Goal: Communication & Community: Participate in discussion

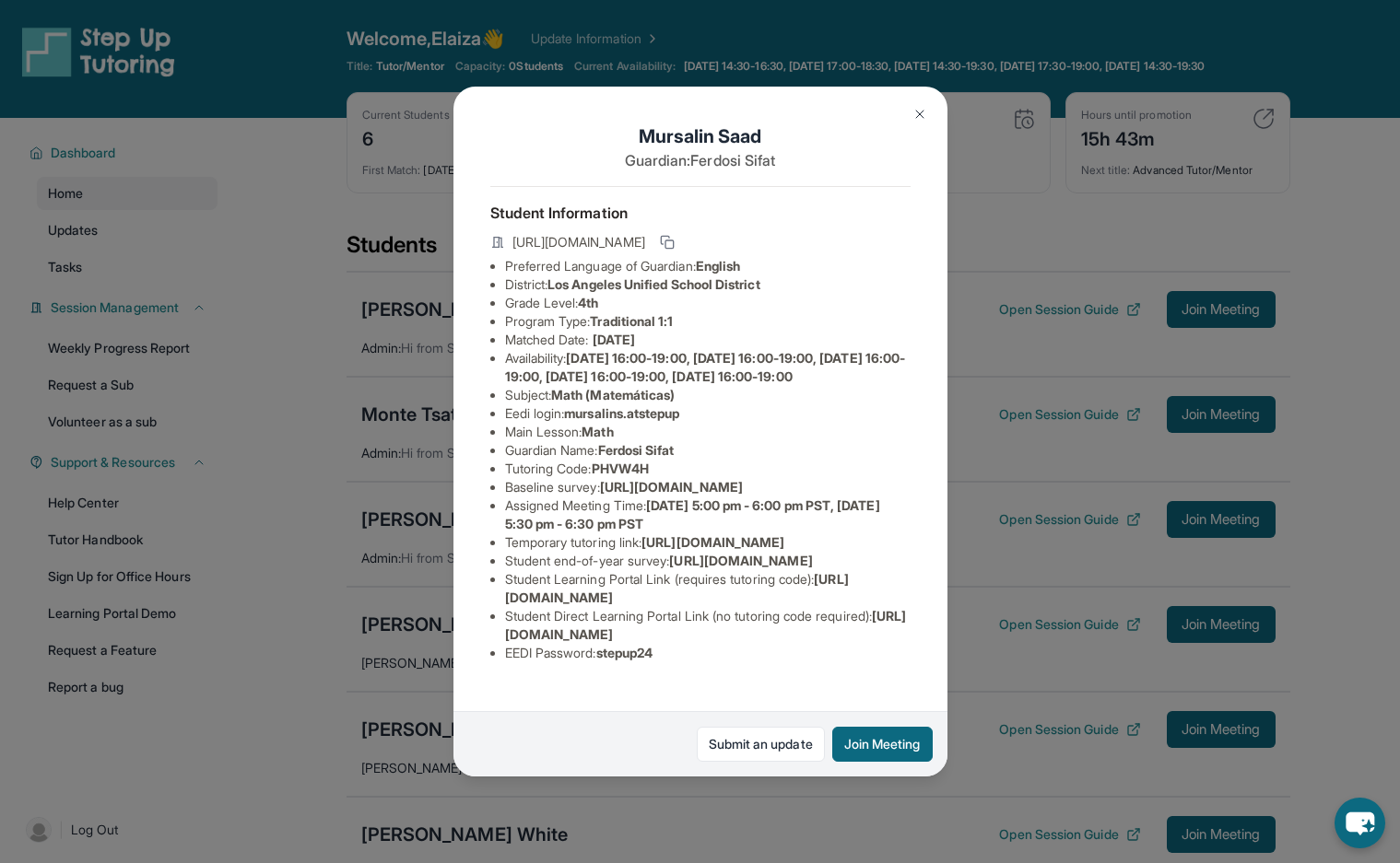
click at [919, 111] on img at bounding box center [919, 114] width 14 height 14
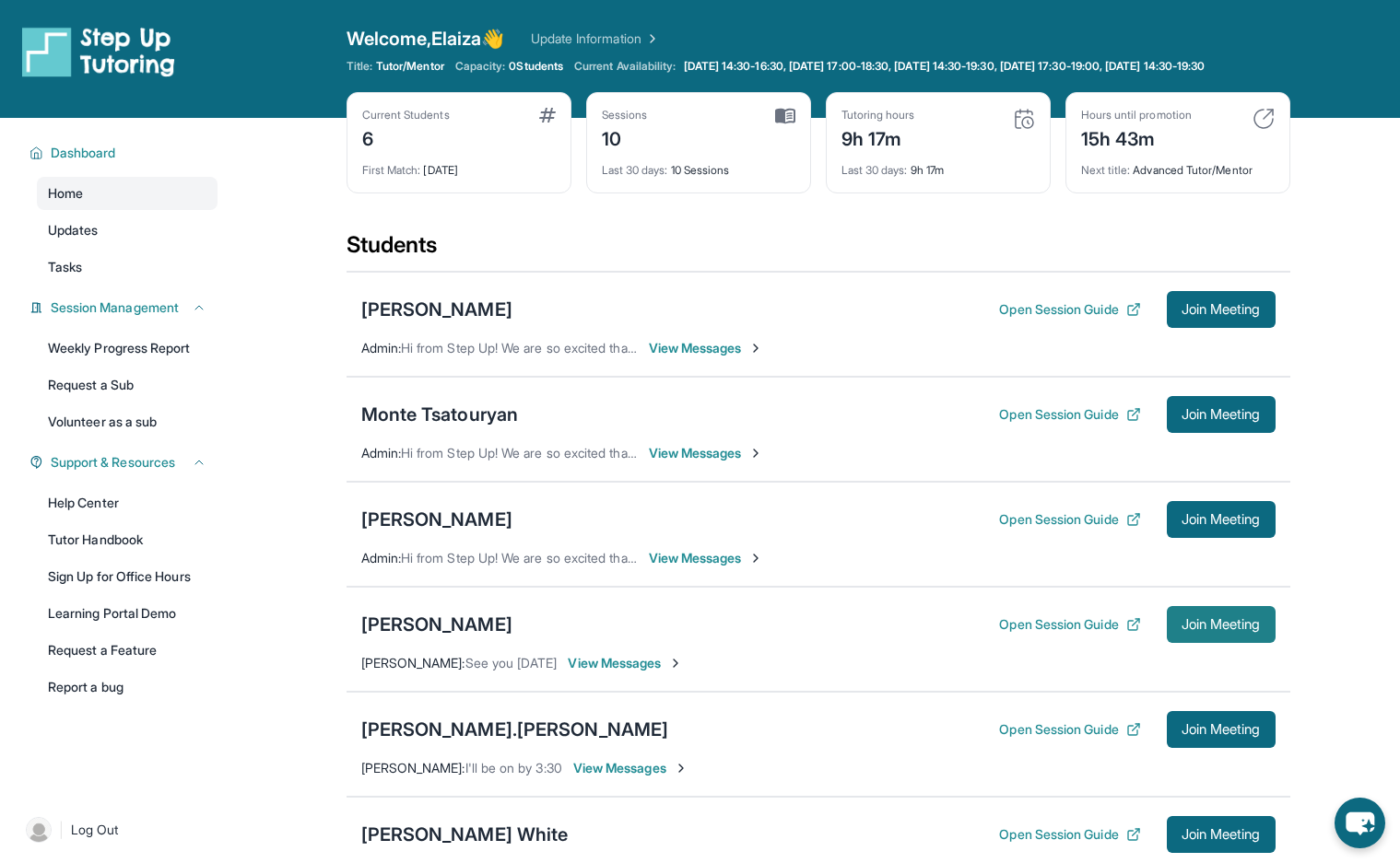
click at [1200, 630] on span "Join Meeting" at bounding box center [1221, 625] width 80 height 11
click at [641, 689] on div "Mursalin Saad Open Session Guide Join Meeting Elaiza Wong : See you tomorrow Vi…" at bounding box center [818, 640] width 944 height 105
click at [641, 672] on span "View Messages" at bounding box center [626, 663] width 115 height 18
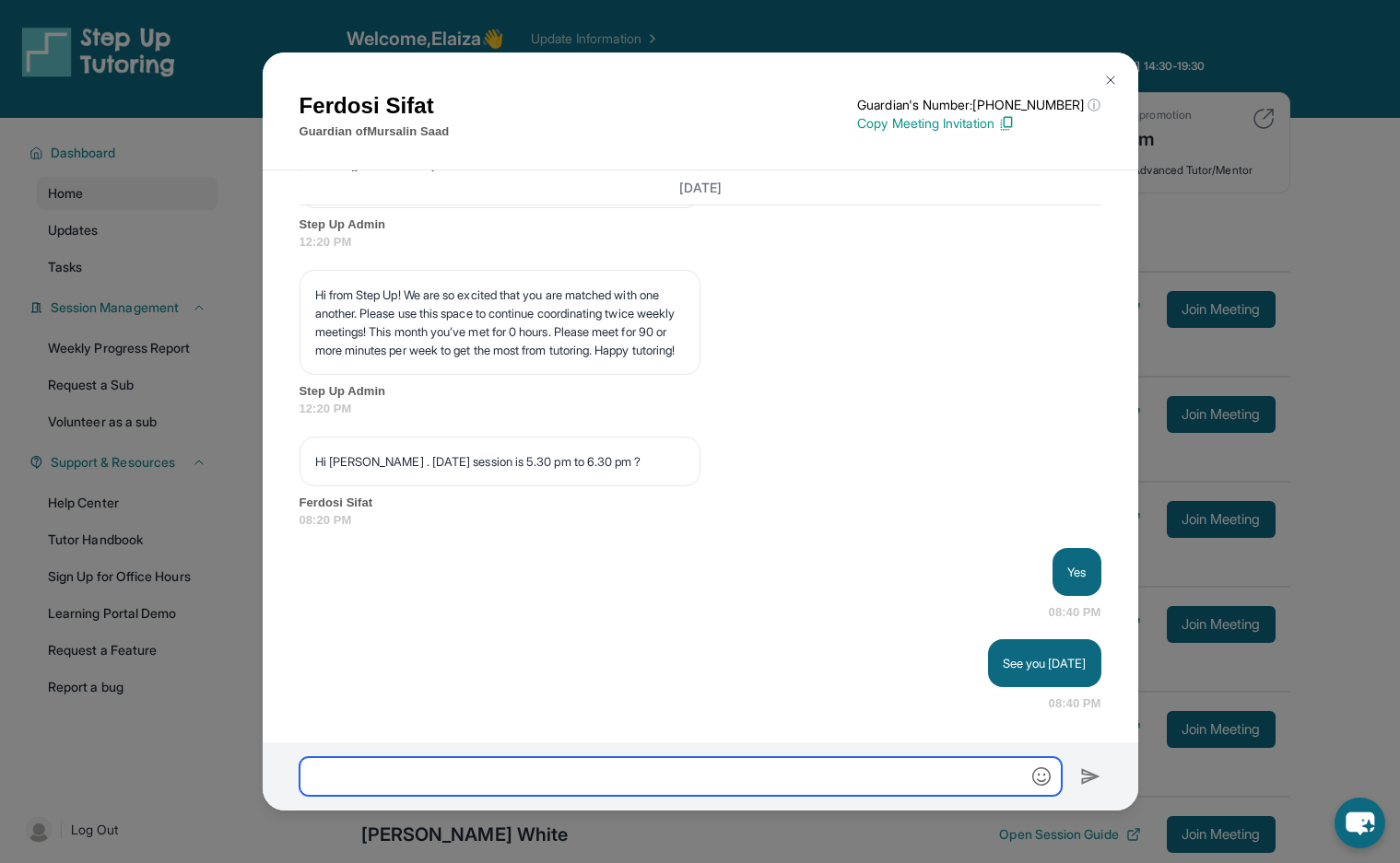
click at [590, 773] on input "text" at bounding box center [680, 777] width 762 height 38
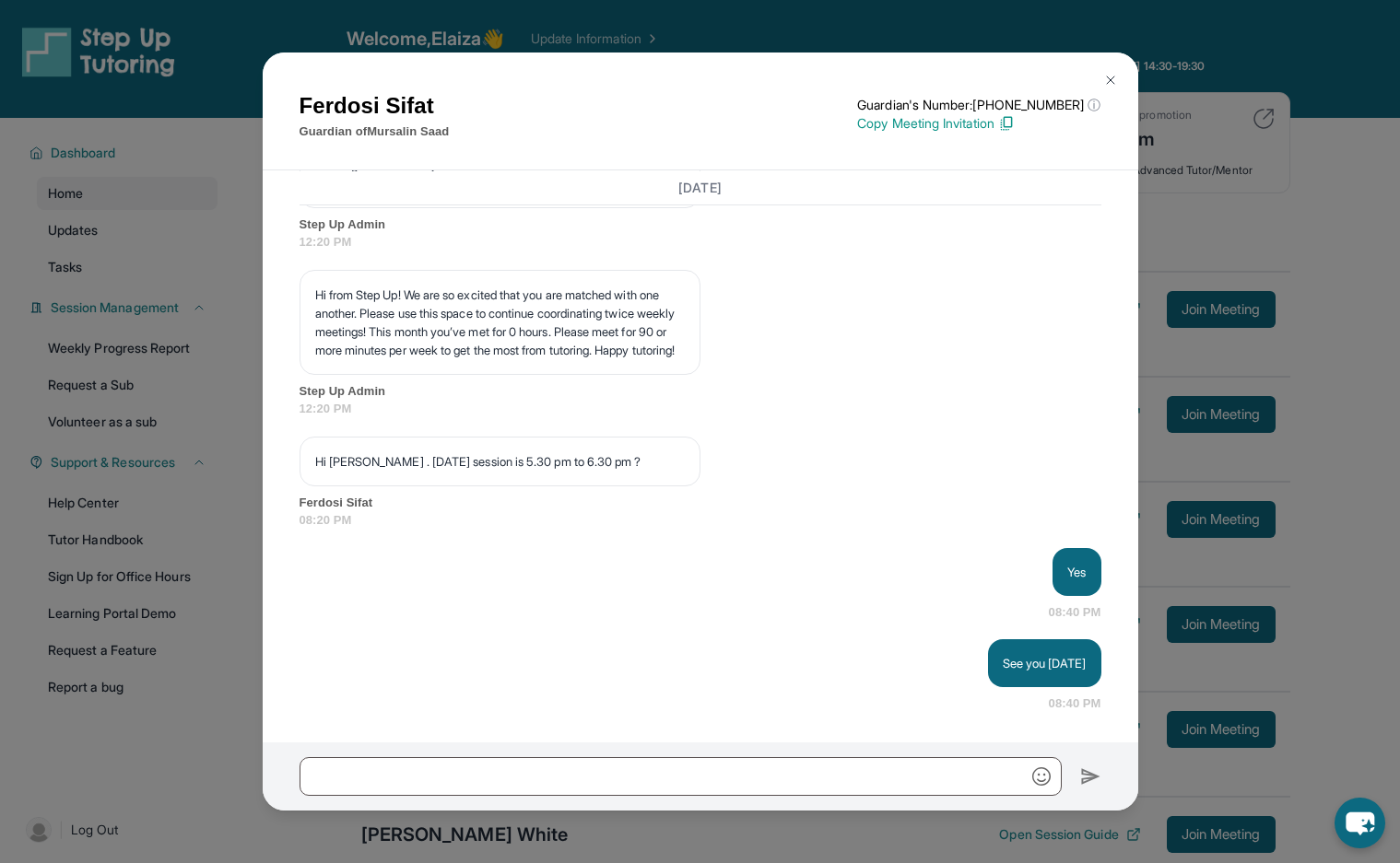
click at [1115, 79] on img at bounding box center [1110, 79] width 14 height 14
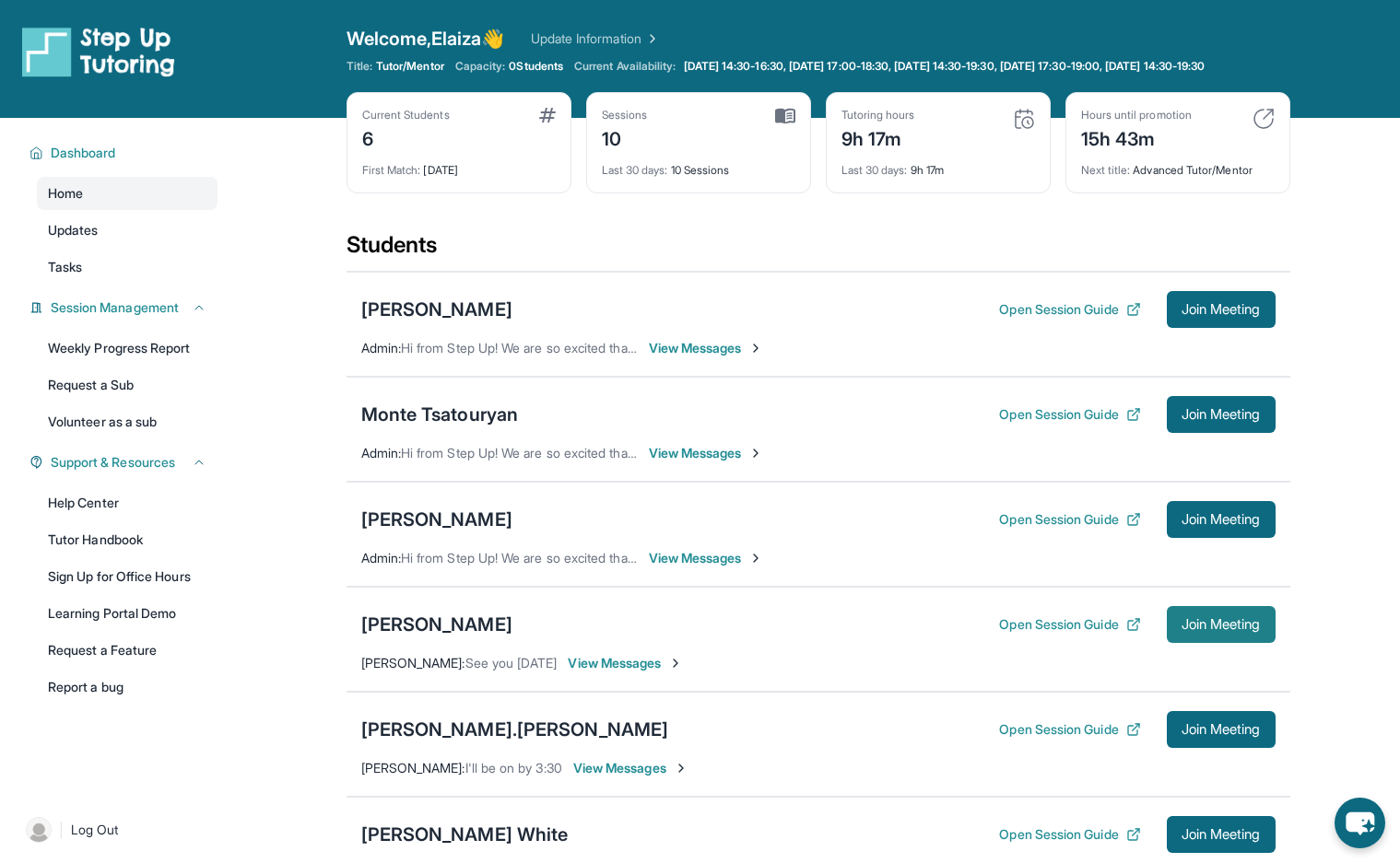
drag, startPoint x: 1214, startPoint y: 637, endPoint x: 1237, endPoint y: 632, distance: 23.5
click at [1217, 630] on span "Join Meeting" at bounding box center [1221, 625] width 80 height 11
click at [624, 672] on span "View Messages" at bounding box center [626, 663] width 115 height 18
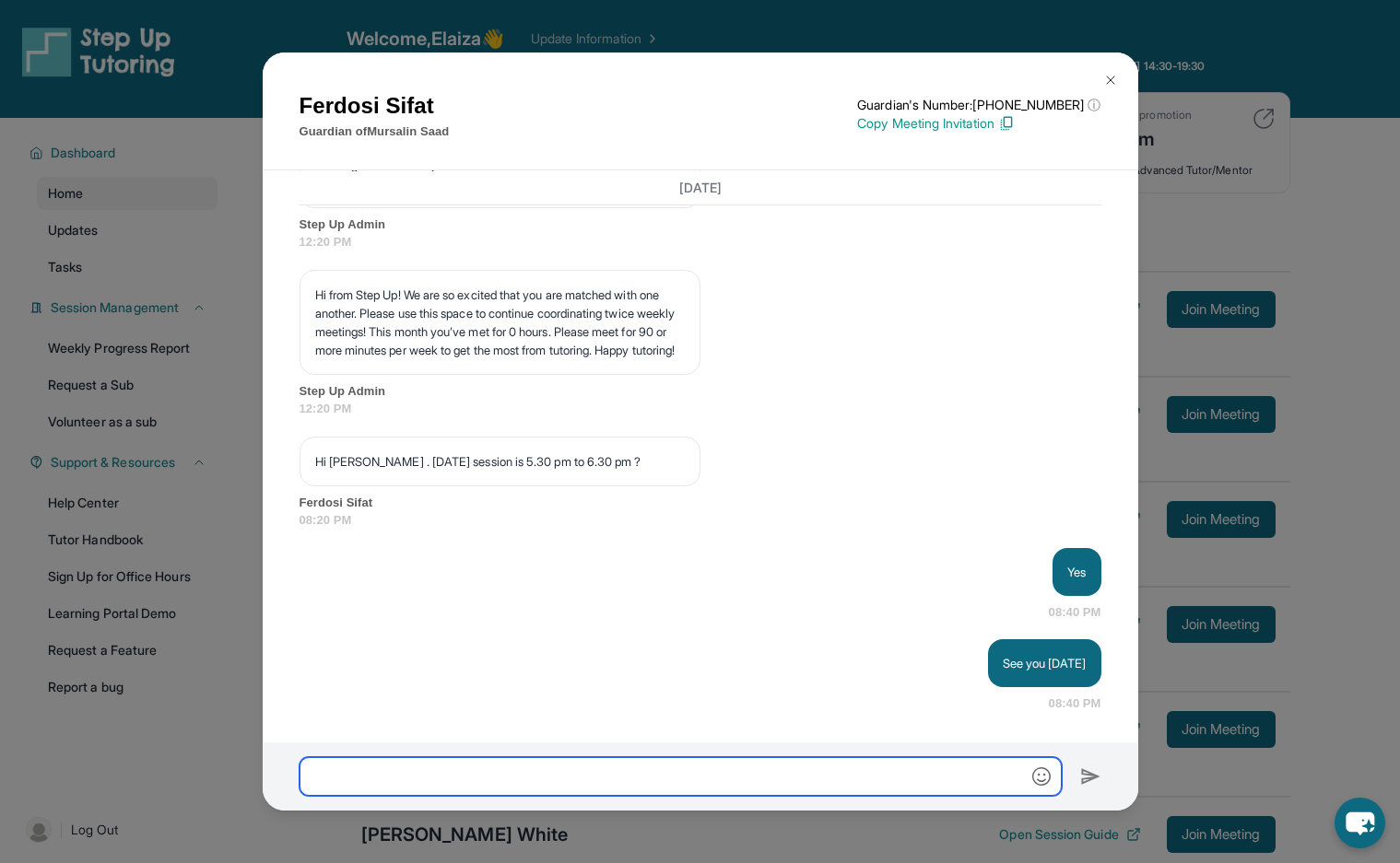
click at [737, 772] on input "text" at bounding box center [680, 777] width 762 height 38
type input "**********"
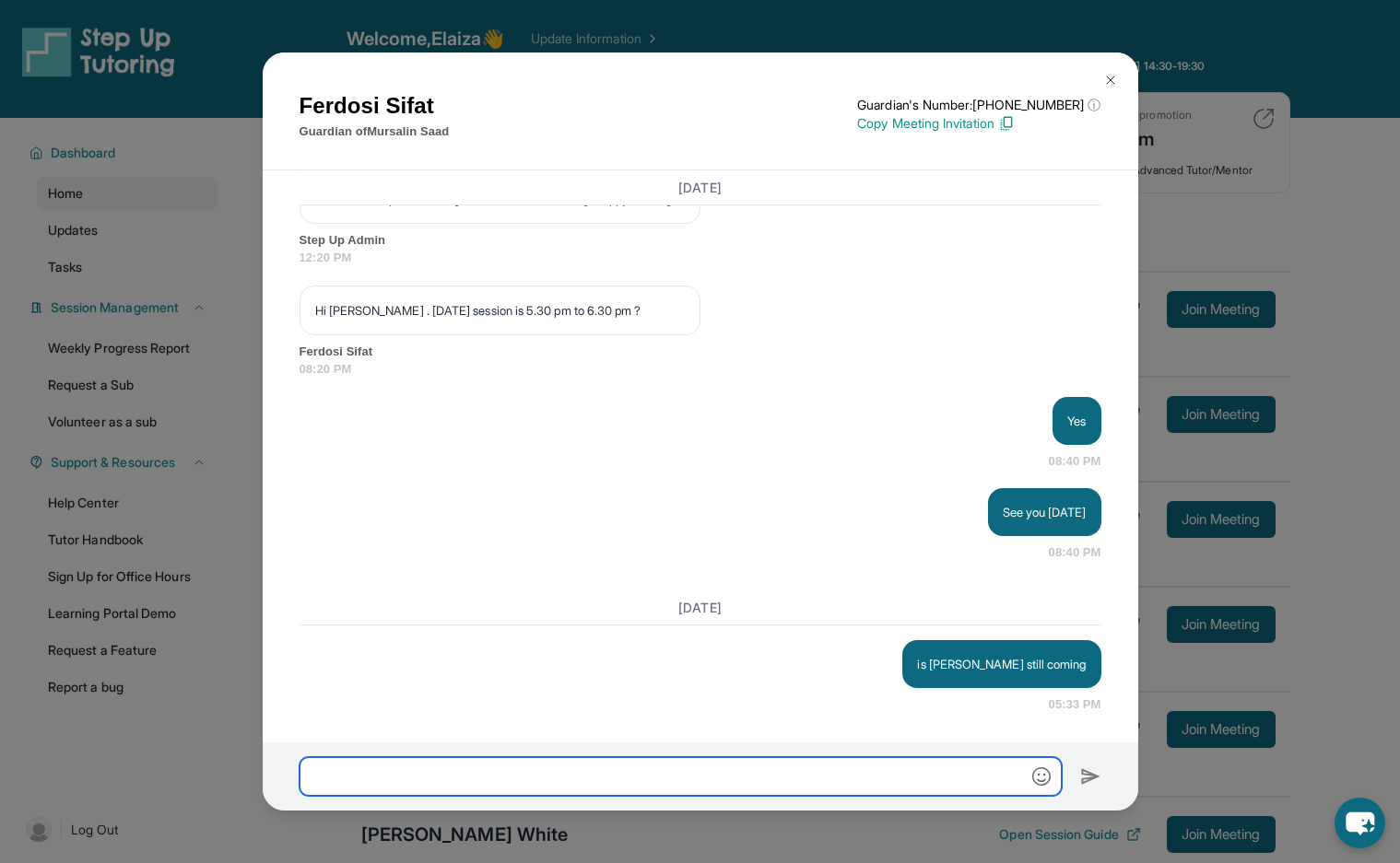
scroll to position [9414, 0]
type input "*"
type input "**********"
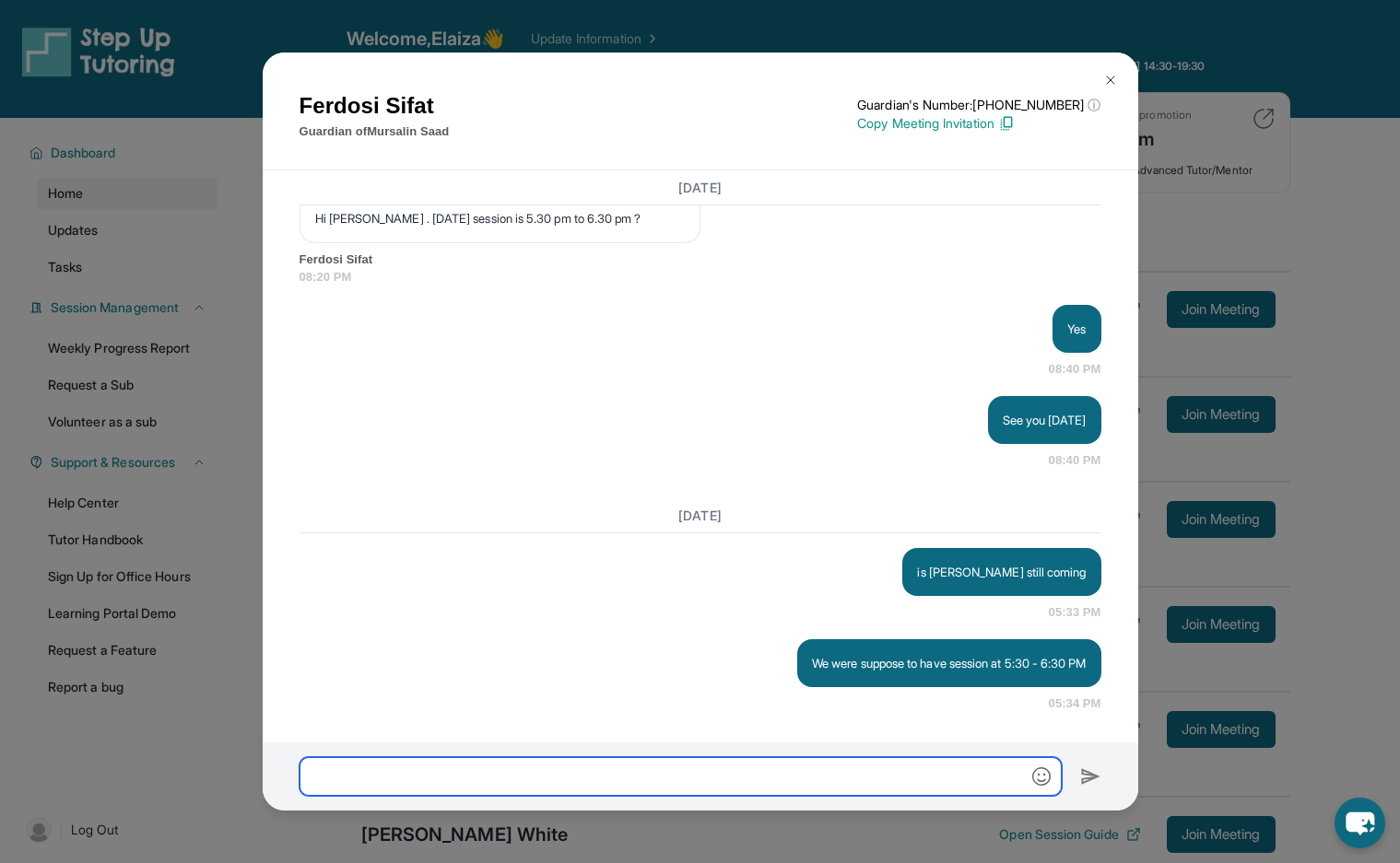
scroll to position [9506, 0]
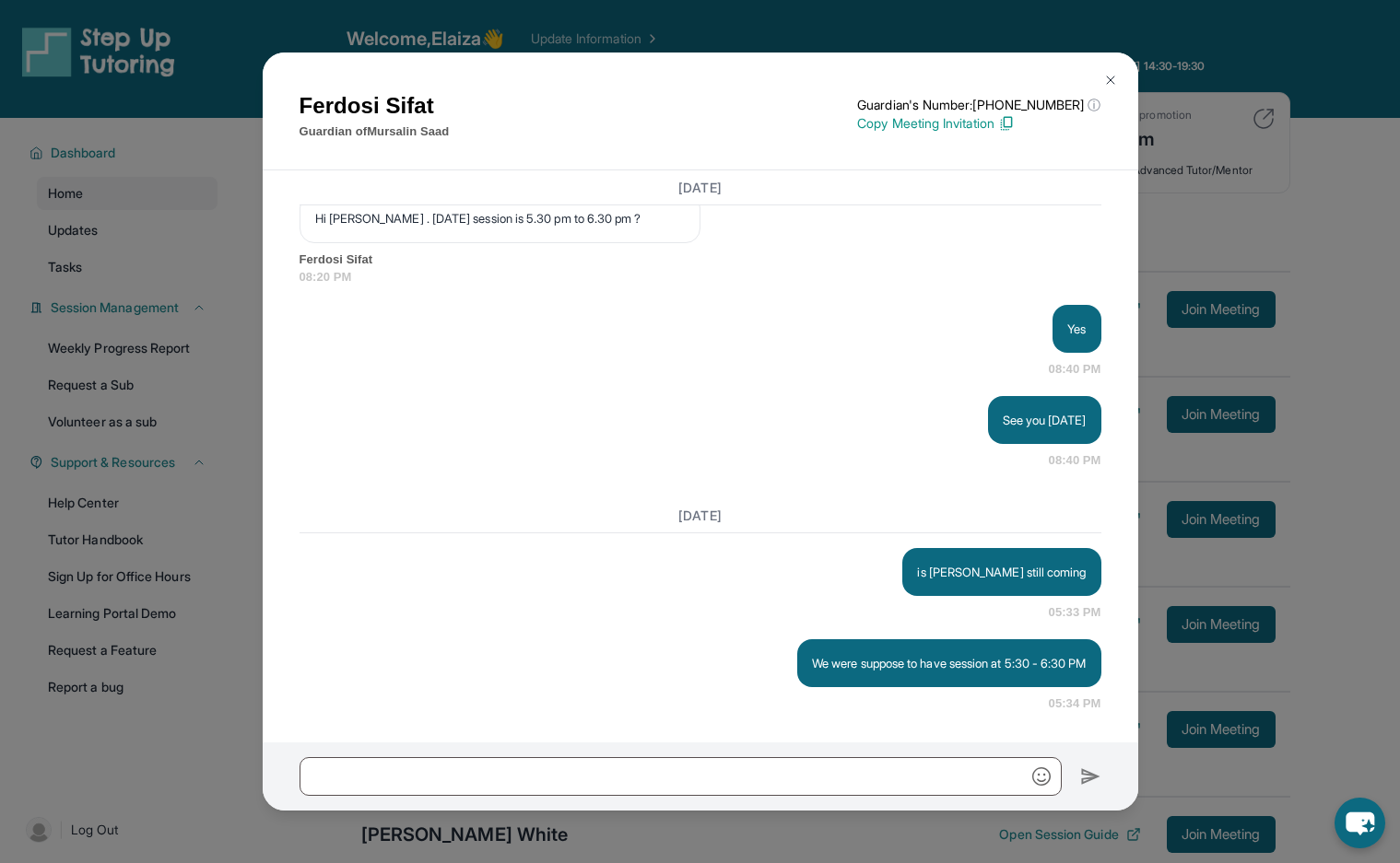
click at [1122, 79] on button at bounding box center [1111, 79] width 36 height 36
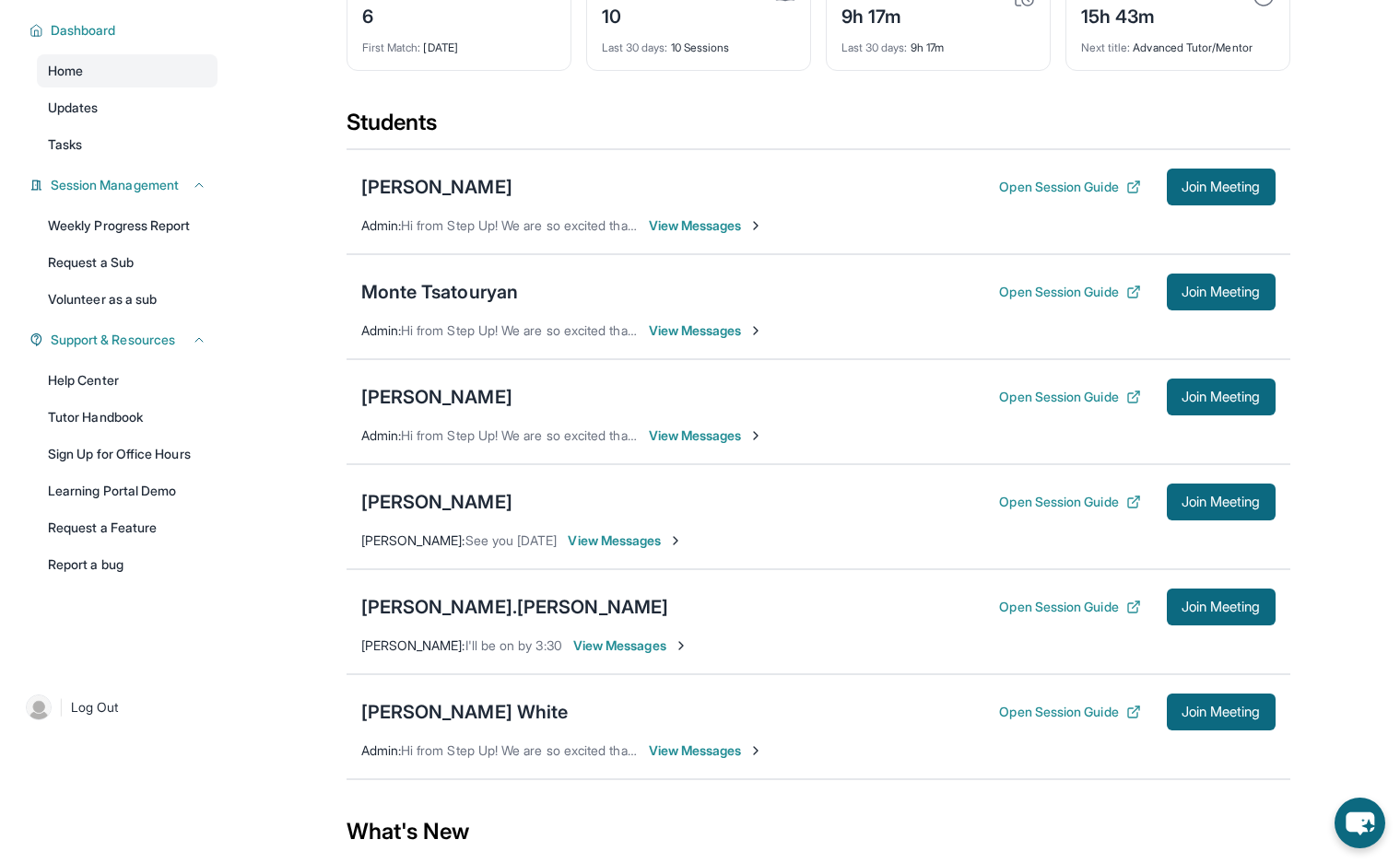
scroll to position [92, 0]
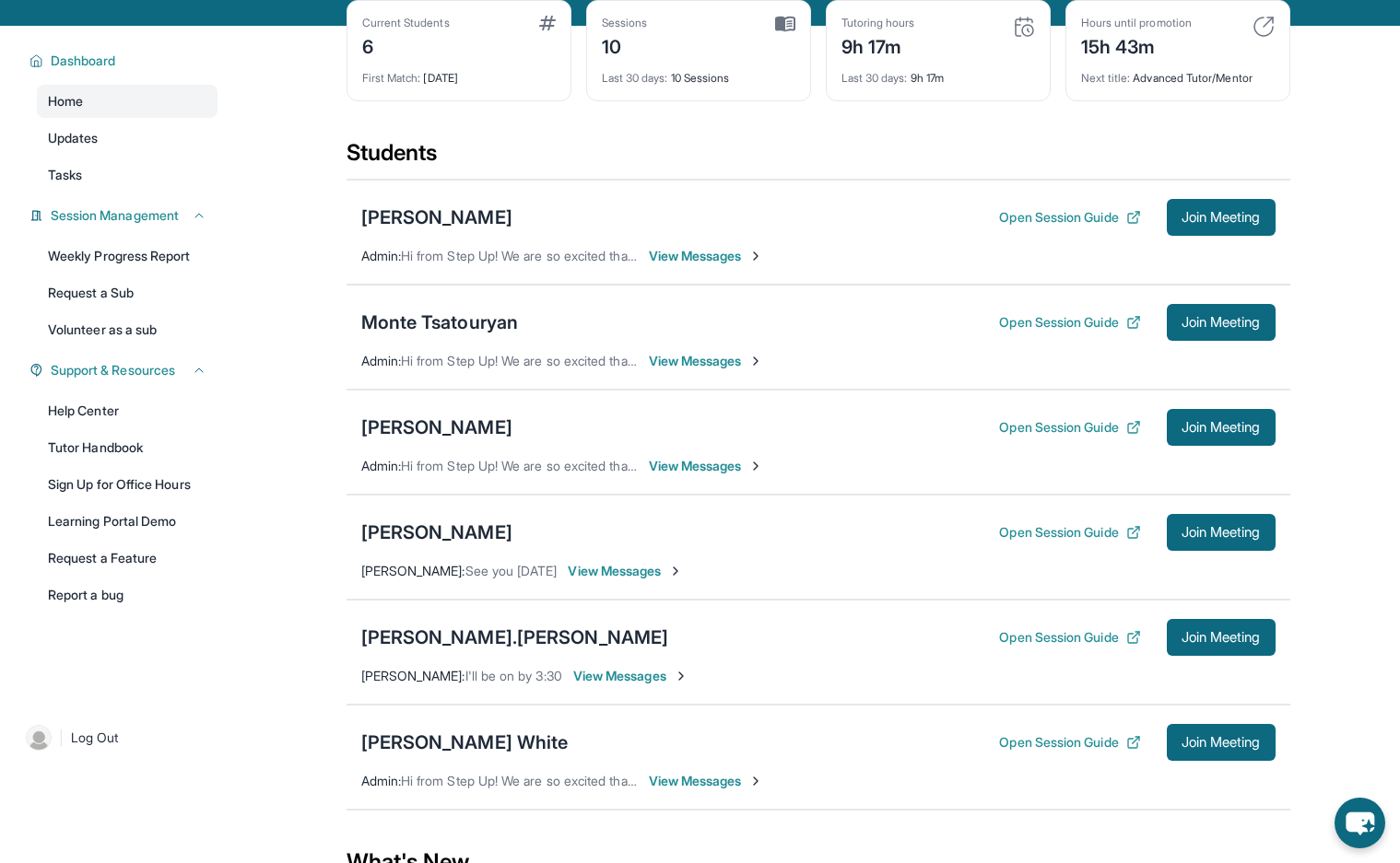
click at [614, 580] on span "View Messages" at bounding box center [626, 571] width 115 height 18
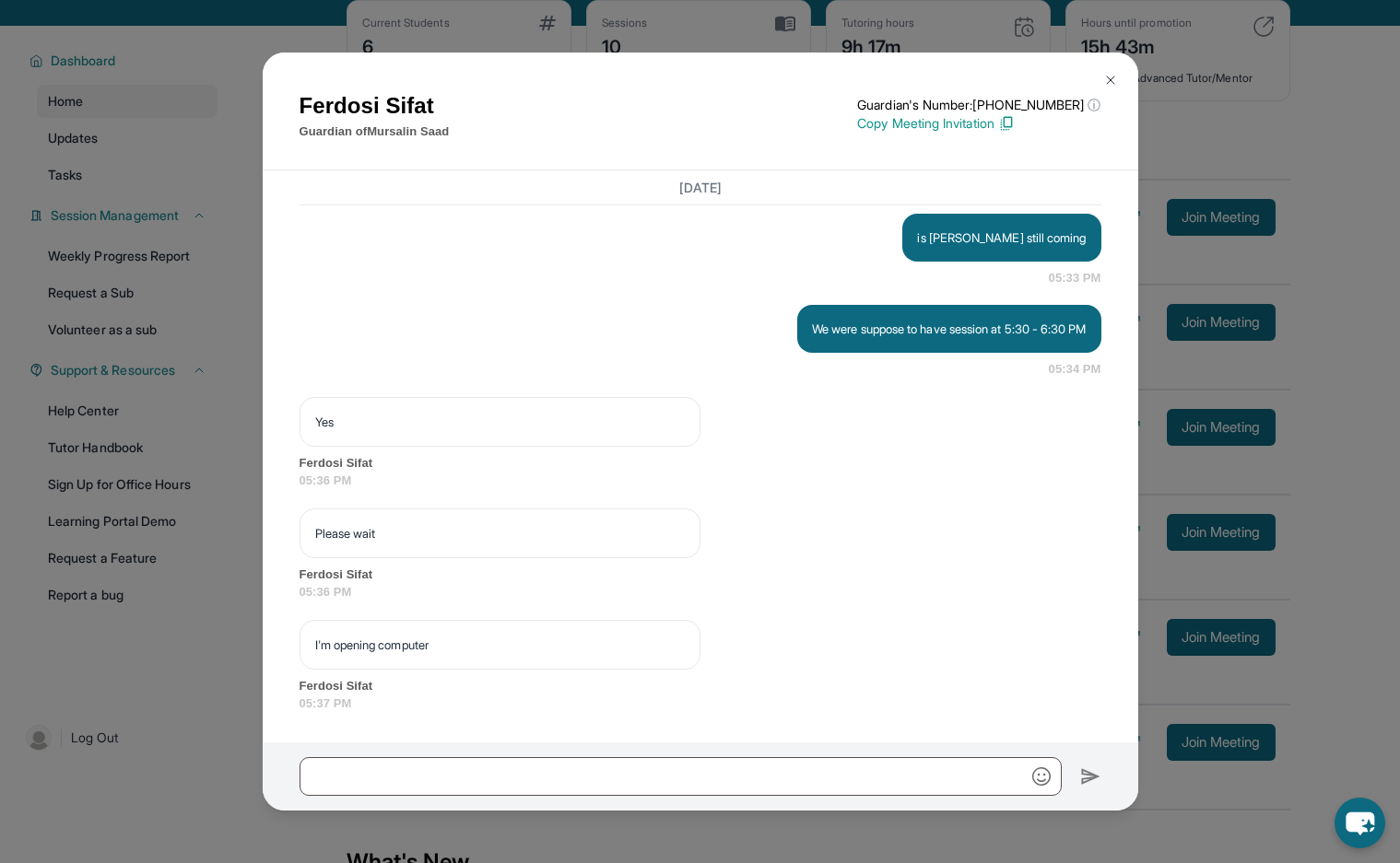
scroll to position [9841, 0]
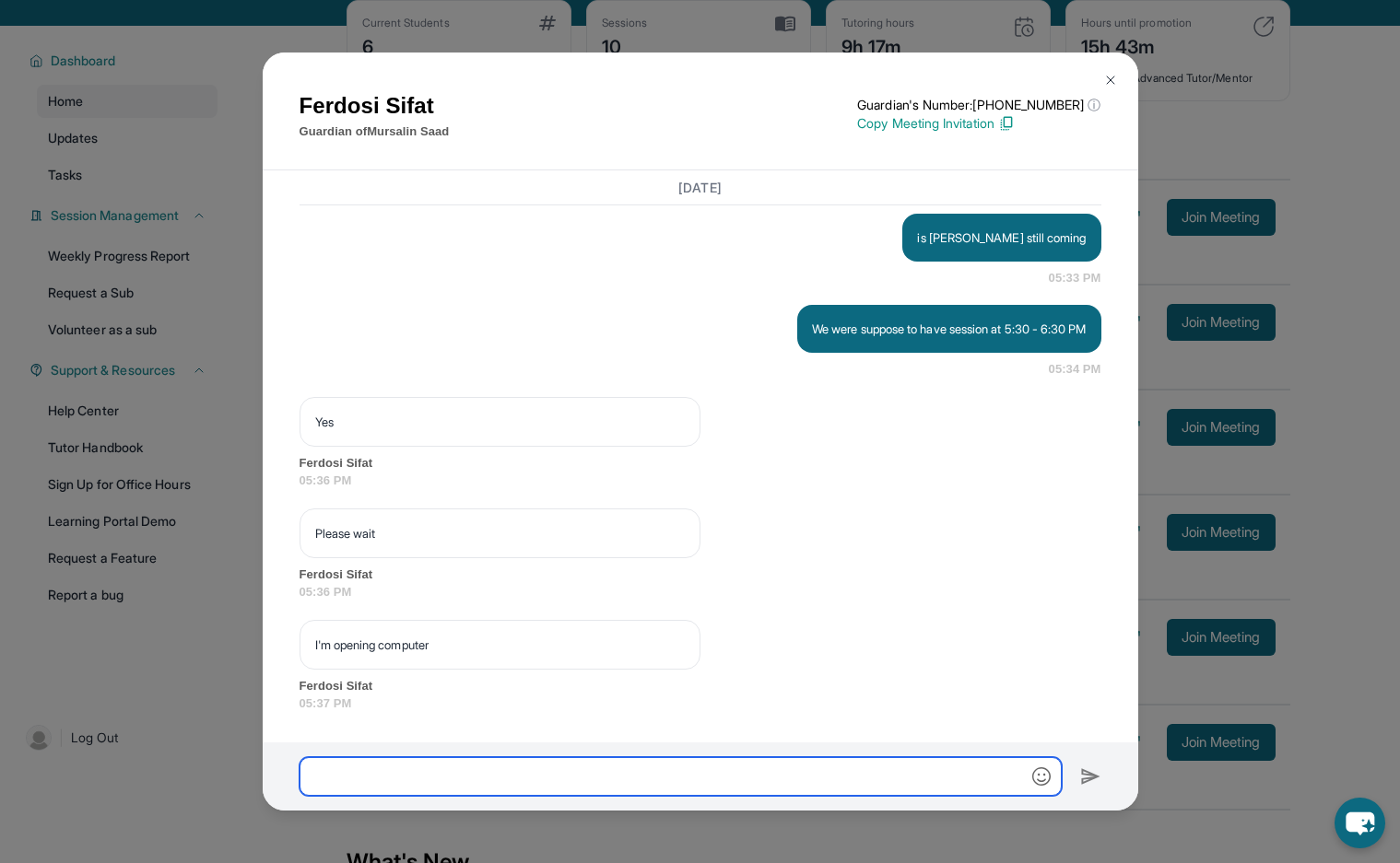
click at [438, 766] on input "text" at bounding box center [680, 777] width 762 height 38
type input "**"
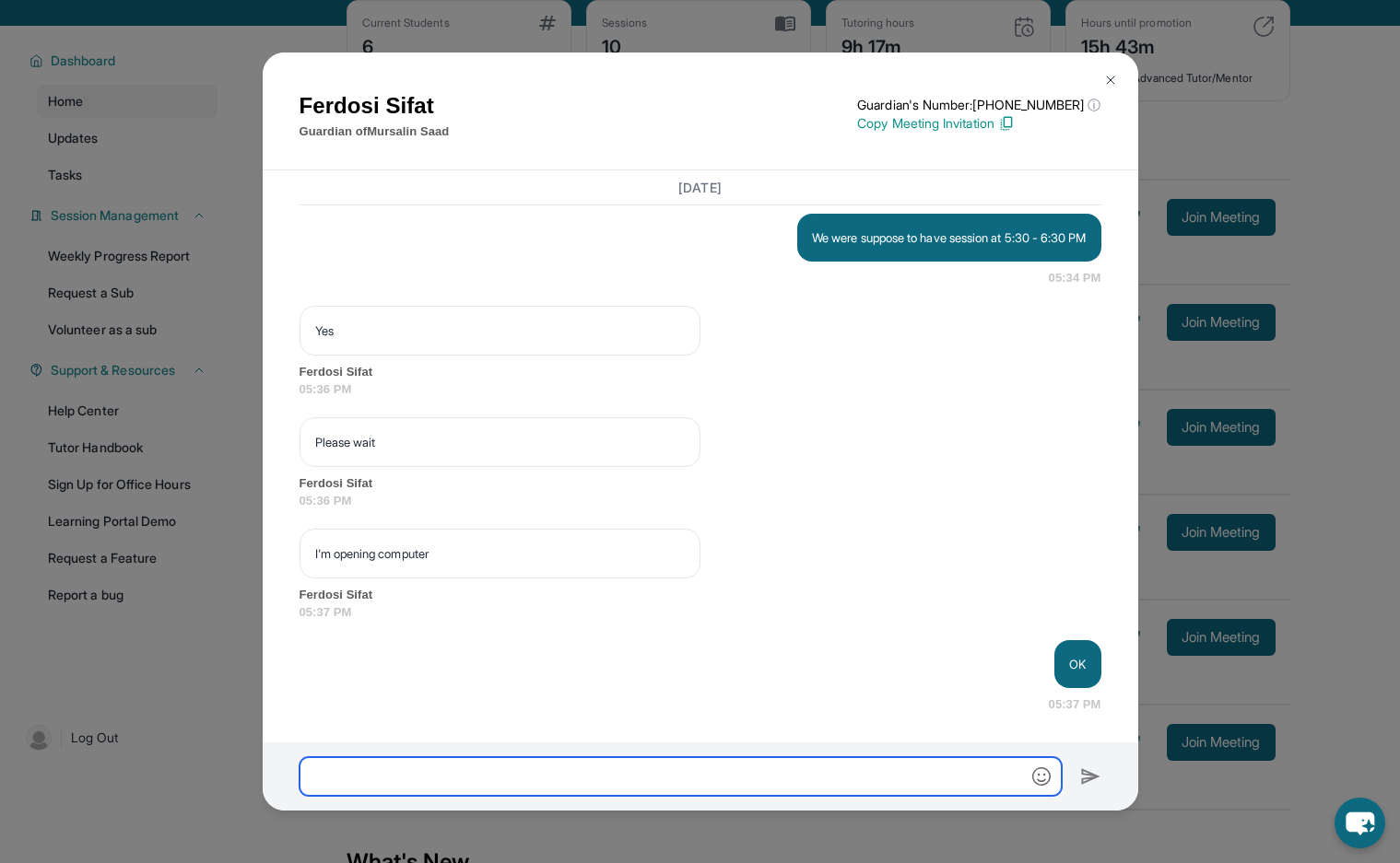
scroll to position [9932, 0]
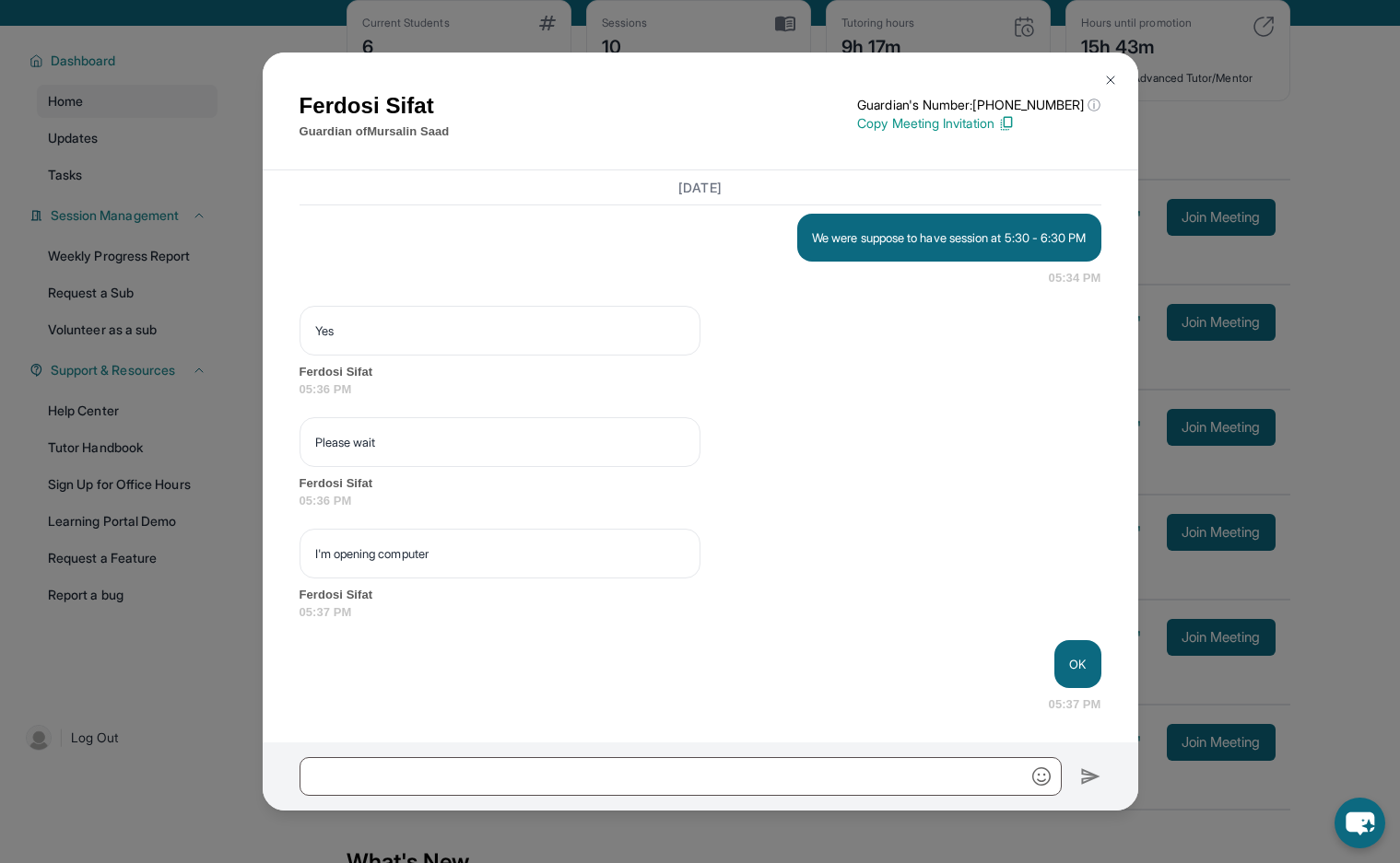
click at [1121, 77] on button at bounding box center [1111, 79] width 36 height 36
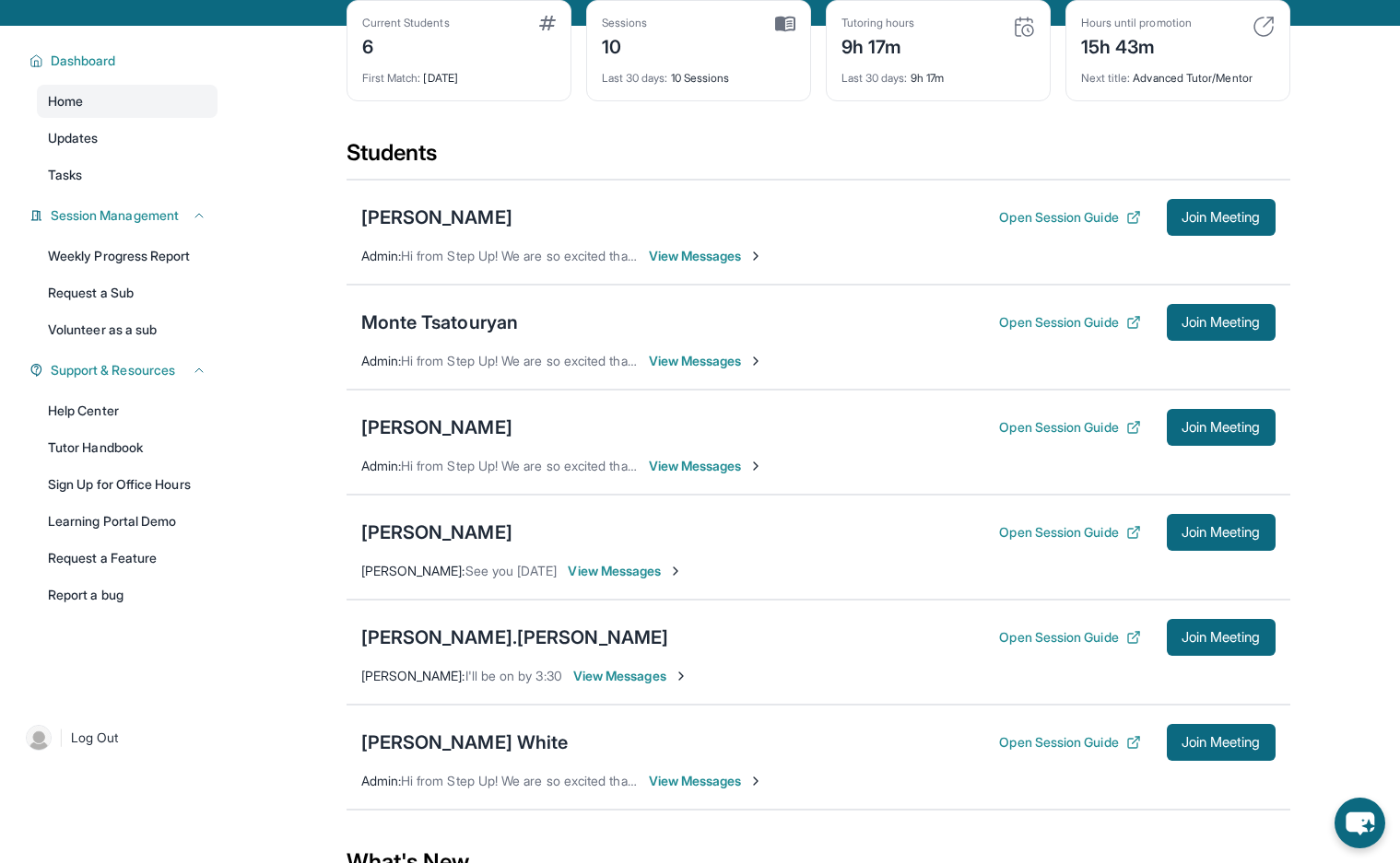
click at [643, 580] on span "View Messages" at bounding box center [626, 571] width 115 height 18
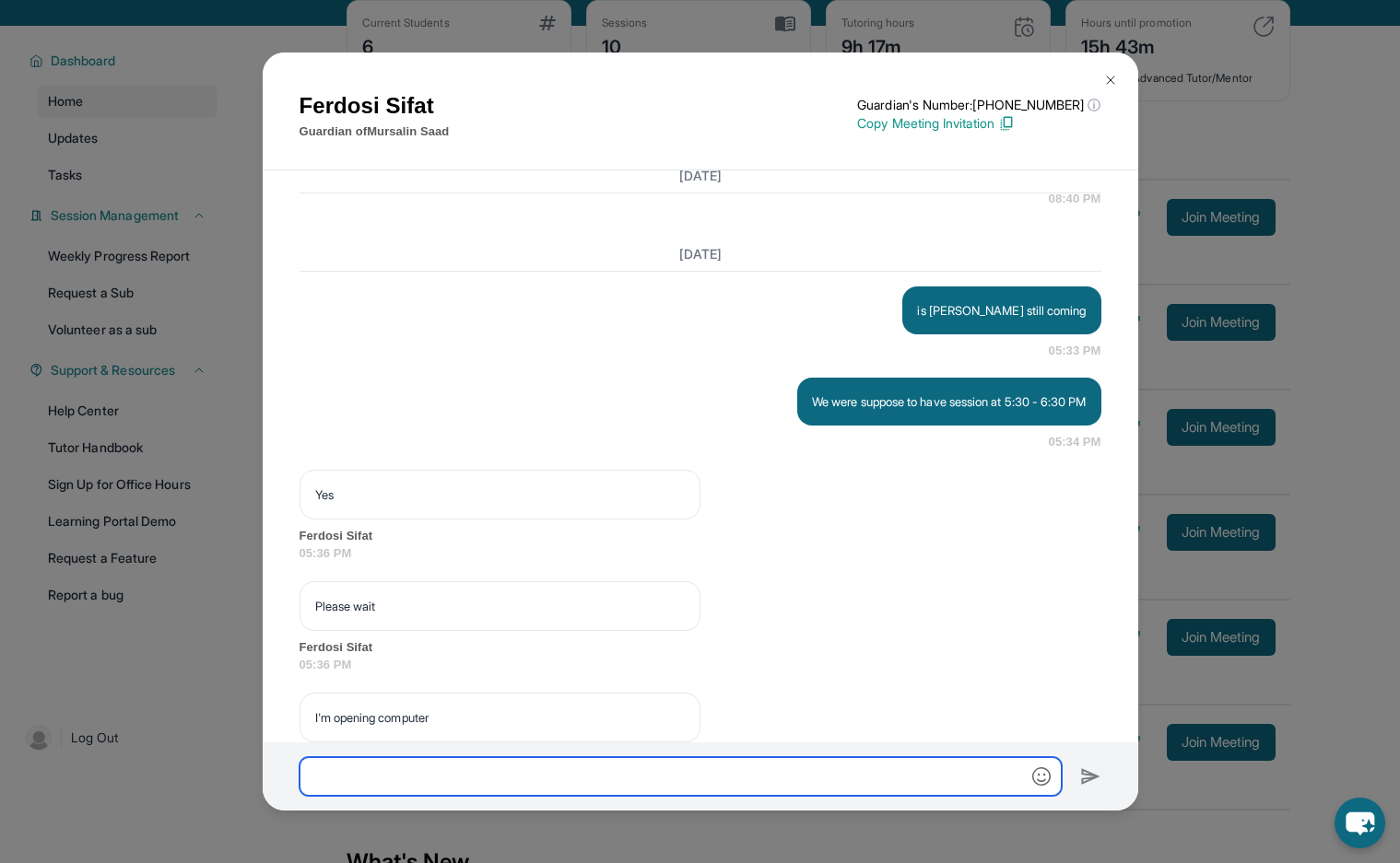
click at [664, 767] on input "text" at bounding box center [680, 777] width 762 height 38
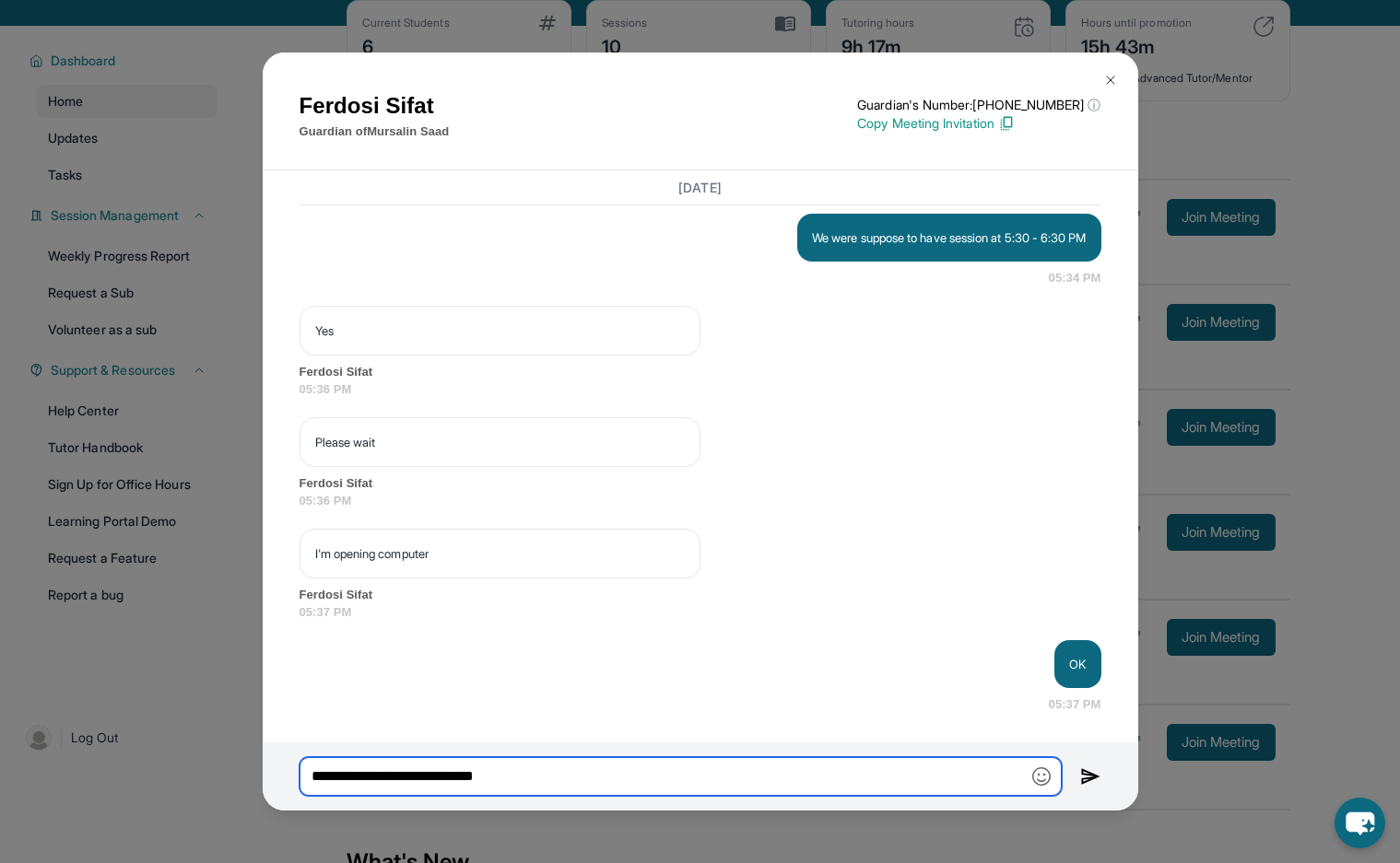
type input "**********"
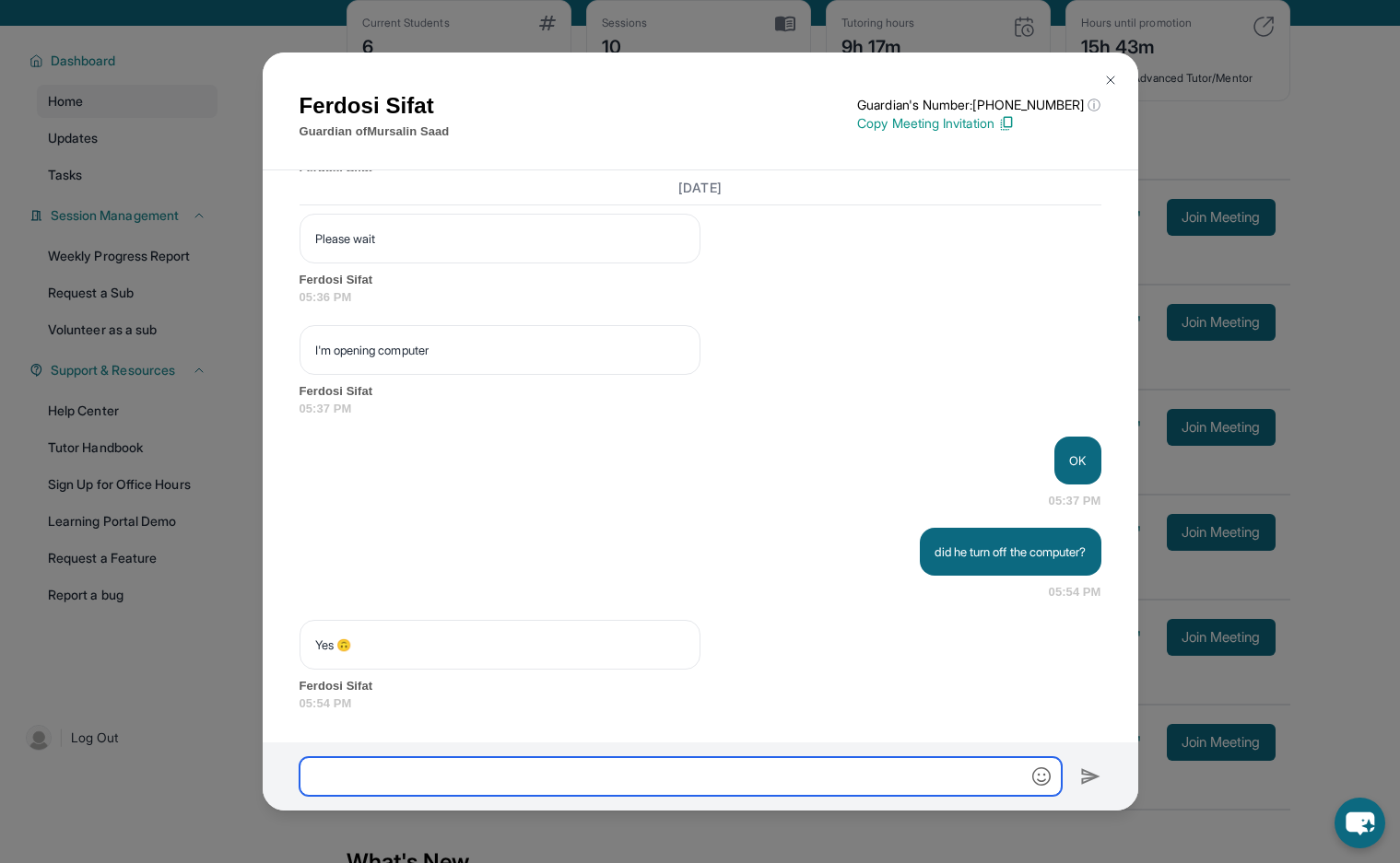
scroll to position [10136, 0]
click at [509, 787] on input "text" at bounding box center [680, 777] width 762 height 38
type input "*"
type input "**********"
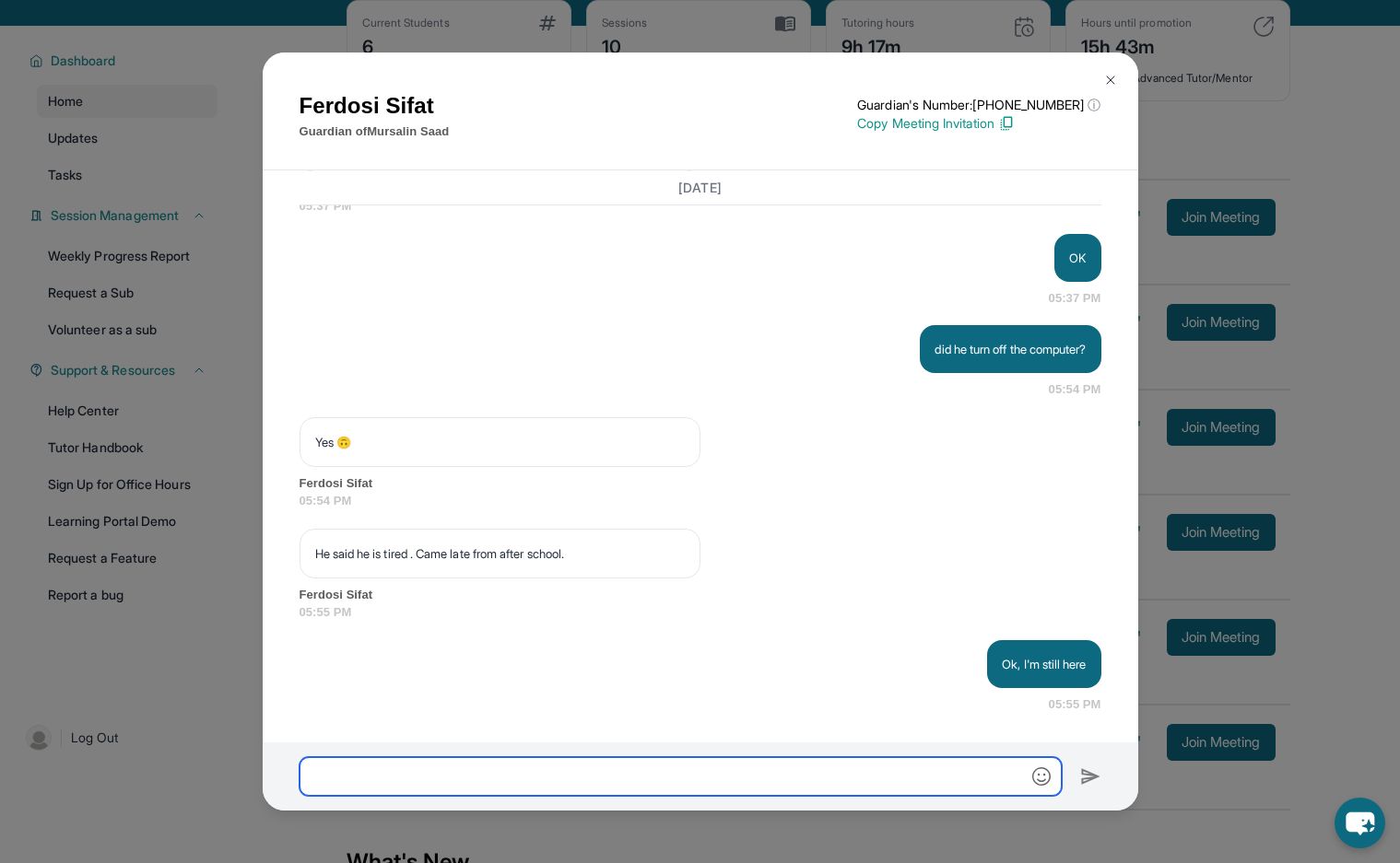
scroll to position [10338, 0]
type input "*"
type input "**********"
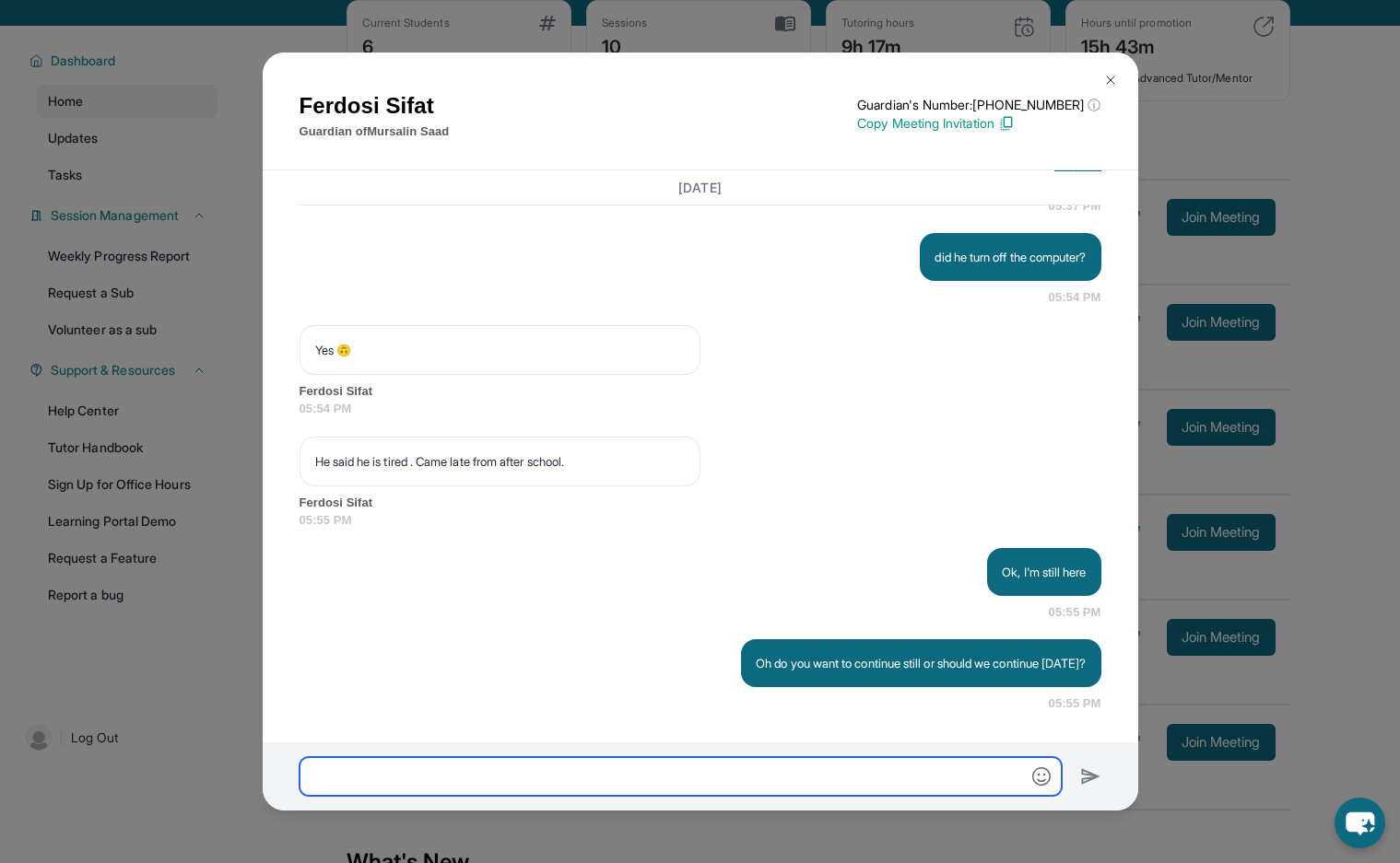
scroll to position [10449, 0]
type input "**********"
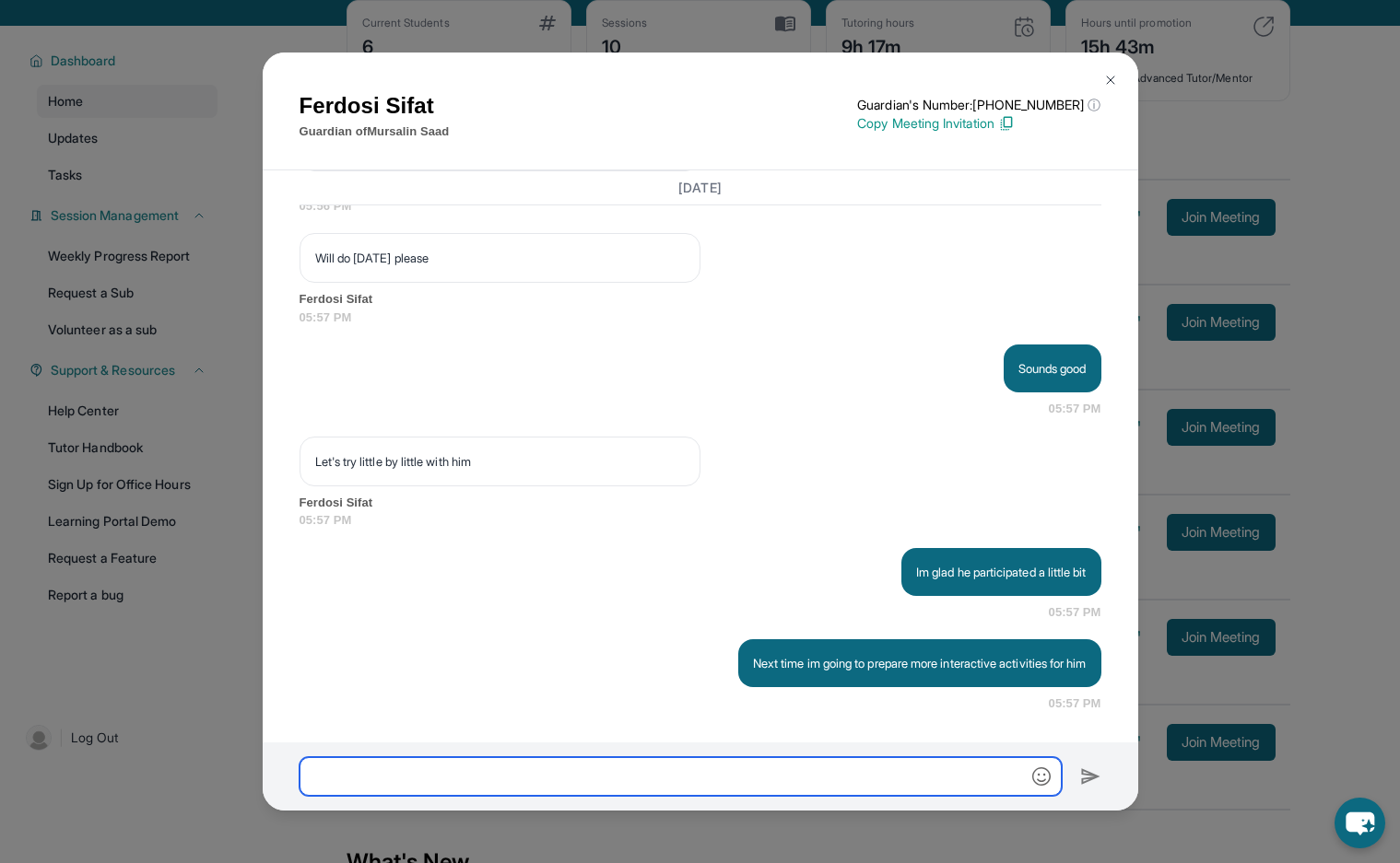
scroll to position [11150, 0]
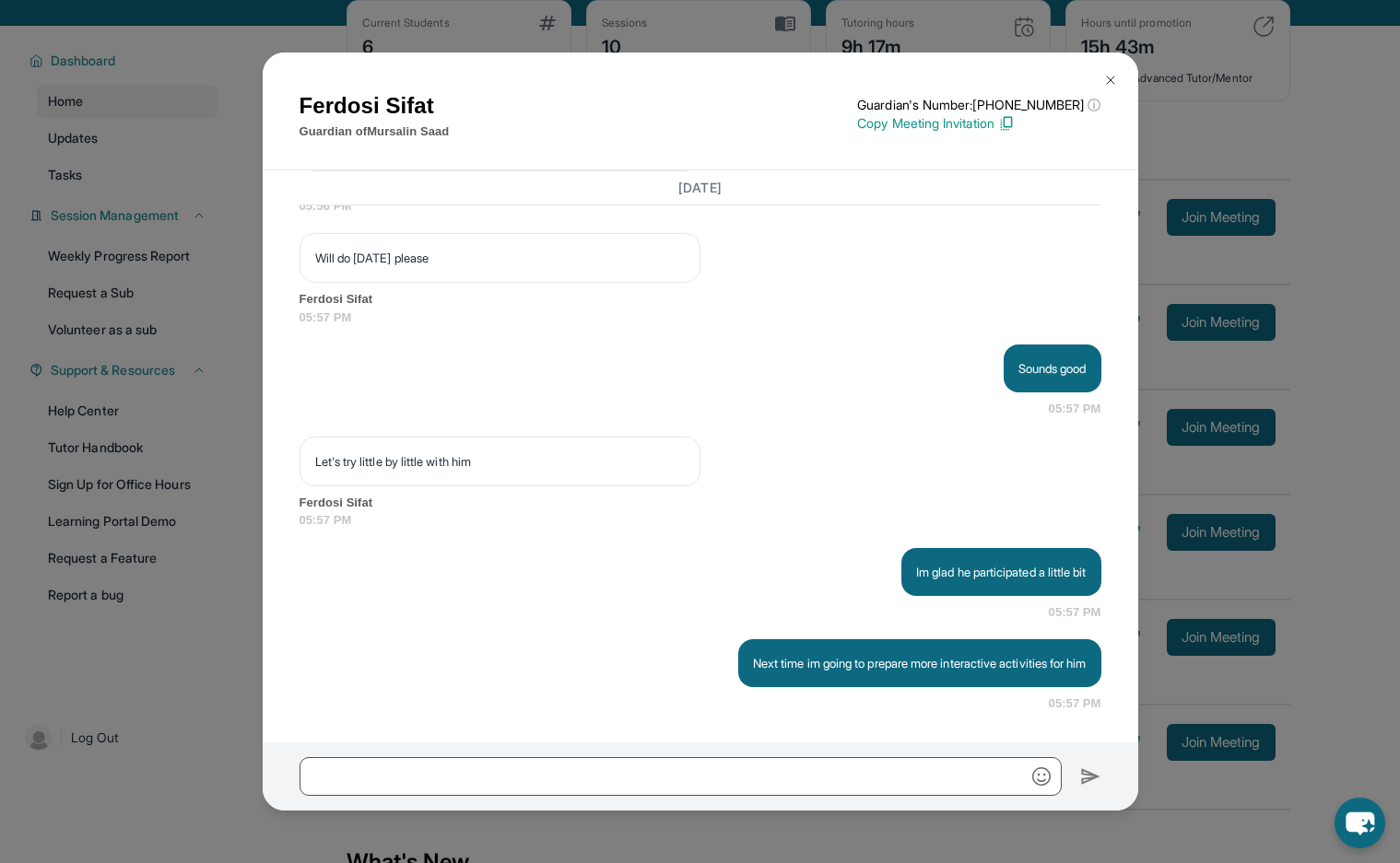
click at [1103, 81] on img at bounding box center [1110, 79] width 14 height 14
